Goal: Download file/media

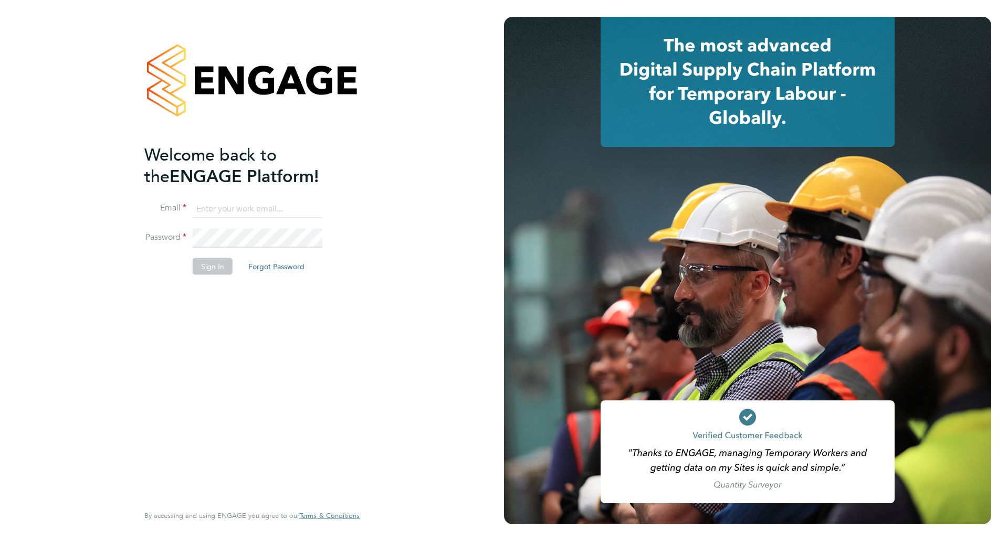
type input "Azmat@loyalreliance.co.uk"
click at [220, 279] on li "Sign In Forgot Password" at bounding box center [246, 271] width 205 height 27
click at [219, 273] on button "Sign In" at bounding box center [213, 266] width 40 height 17
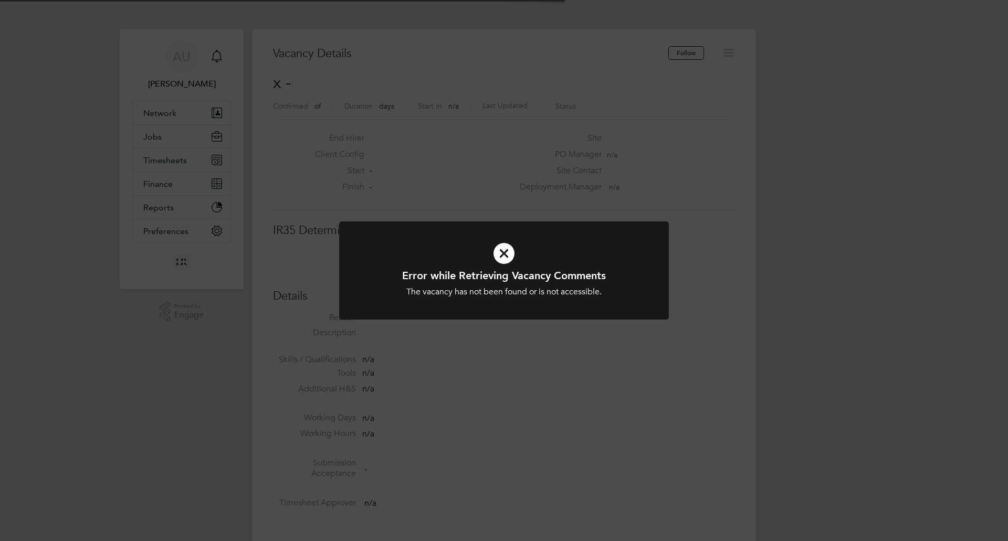
click at [391, 137] on div "Error while Retrieving Vacancy Comments The vacancy has not been found or is no…" at bounding box center [504, 270] width 1008 height 541
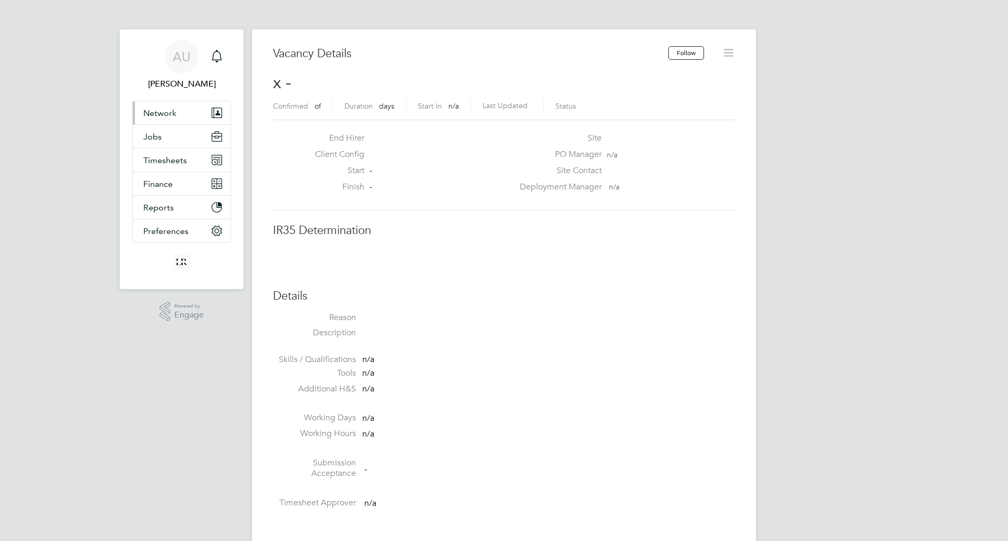
click at [162, 113] on span "Network" at bounding box center [159, 113] width 33 height 10
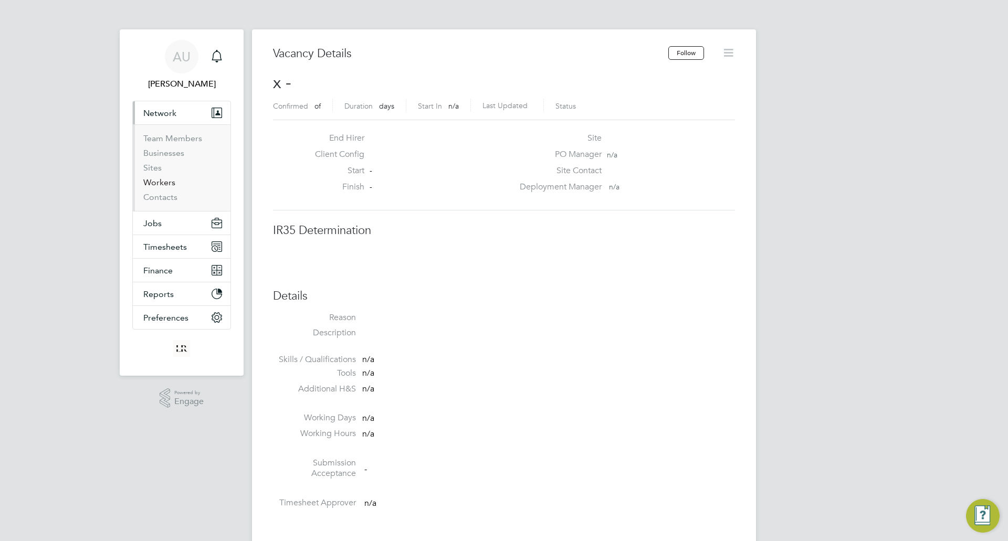
click at [151, 184] on link "Workers" at bounding box center [159, 183] width 32 height 10
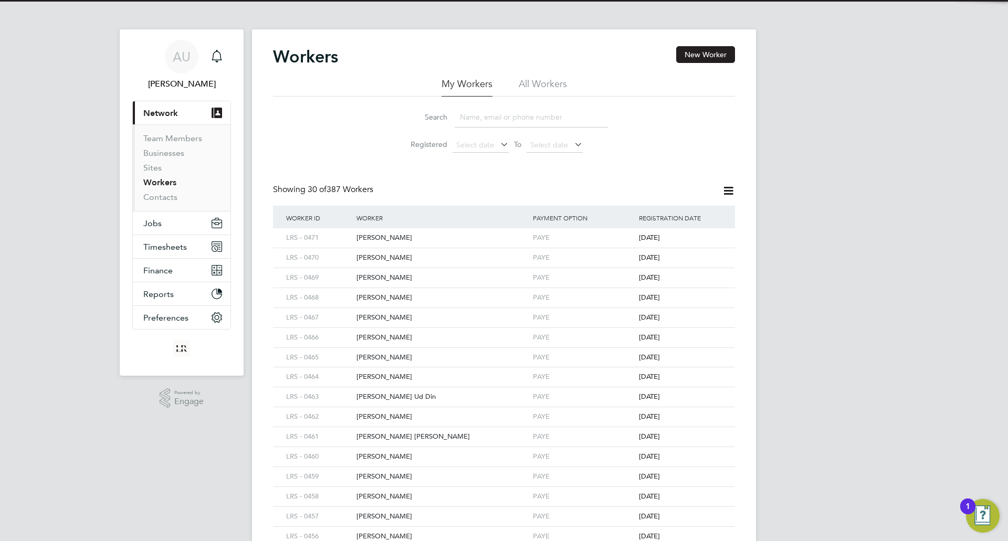
click at [535, 114] on input at bounding box center [531, 117] width 153 height 20
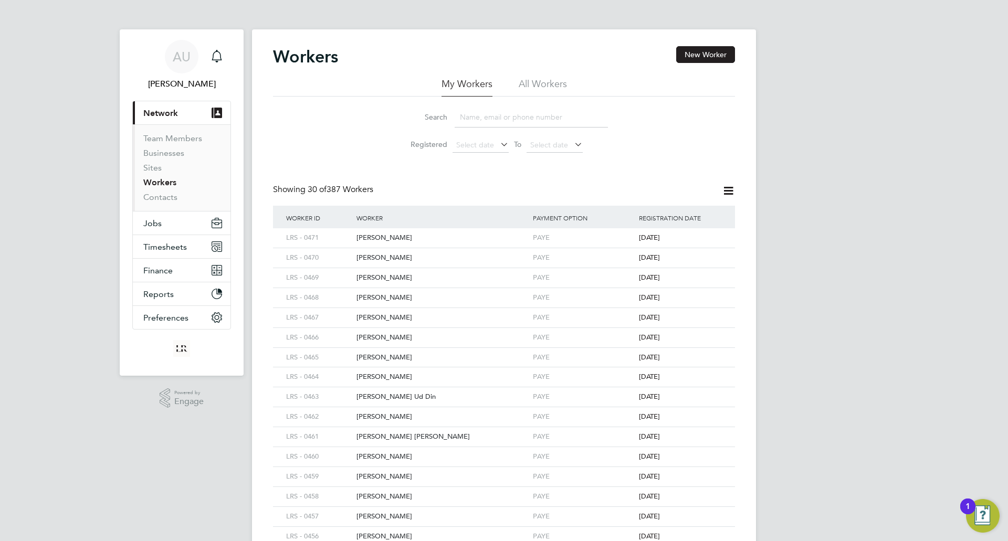
paste input "MUDASSER ABBAS"
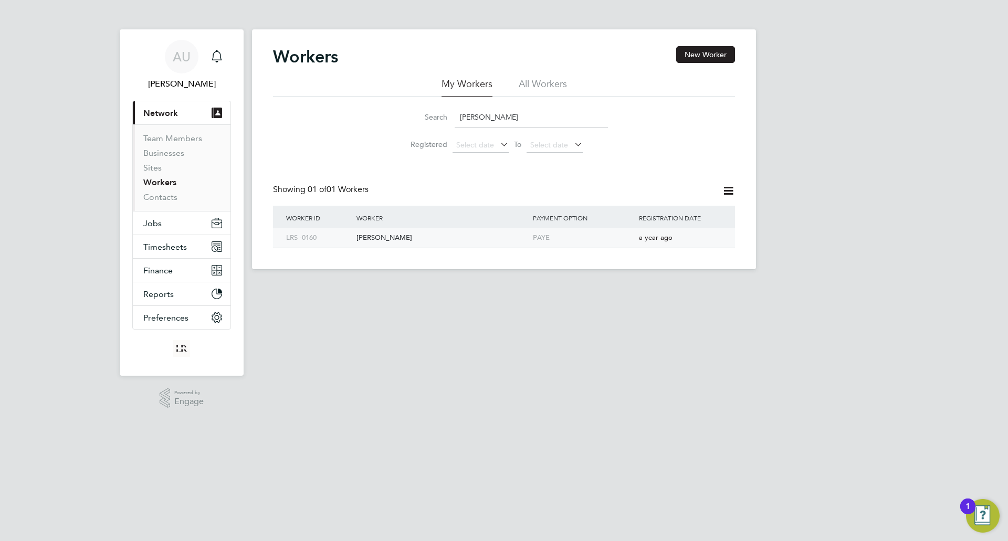
type input "MUDASSER ABBAS"
click at [380, 239] on div "[PERSON_NAME]" at bounding box center [442, 237] width 176 height 19
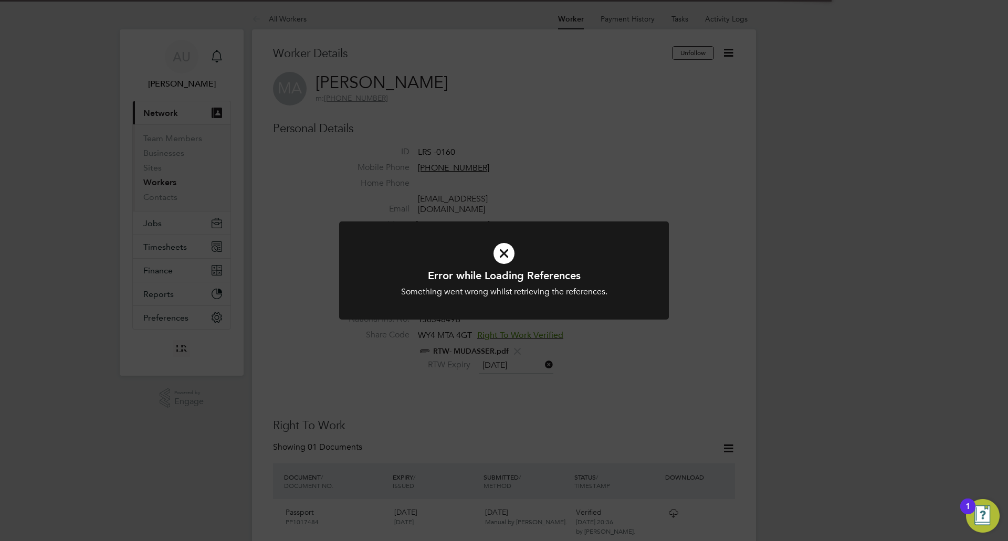
click at [676, 379] on div "Error while Loading References Something went wrong whilst retrieving the refer…" at bounding box center [504, 270] width 1008 height 541
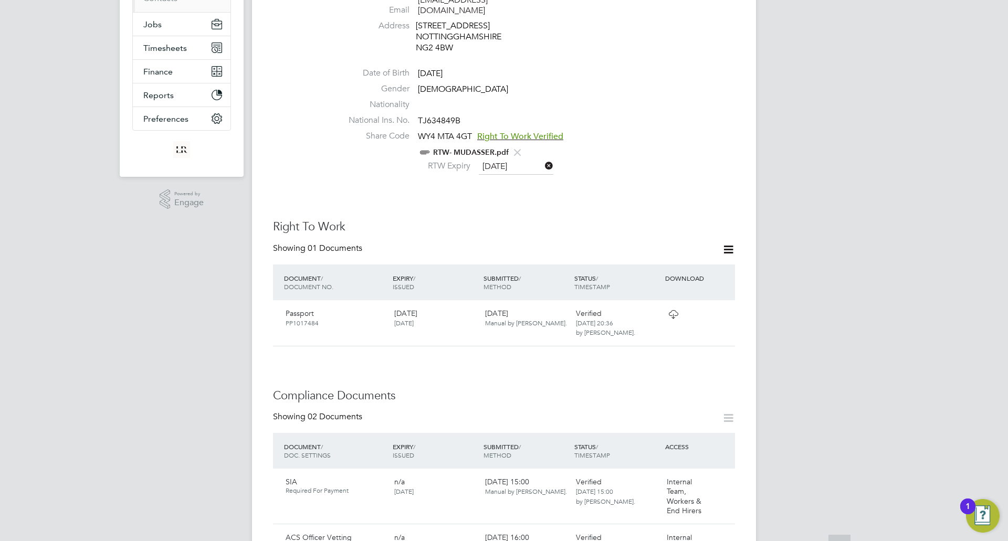
scroll to position [315, 0]
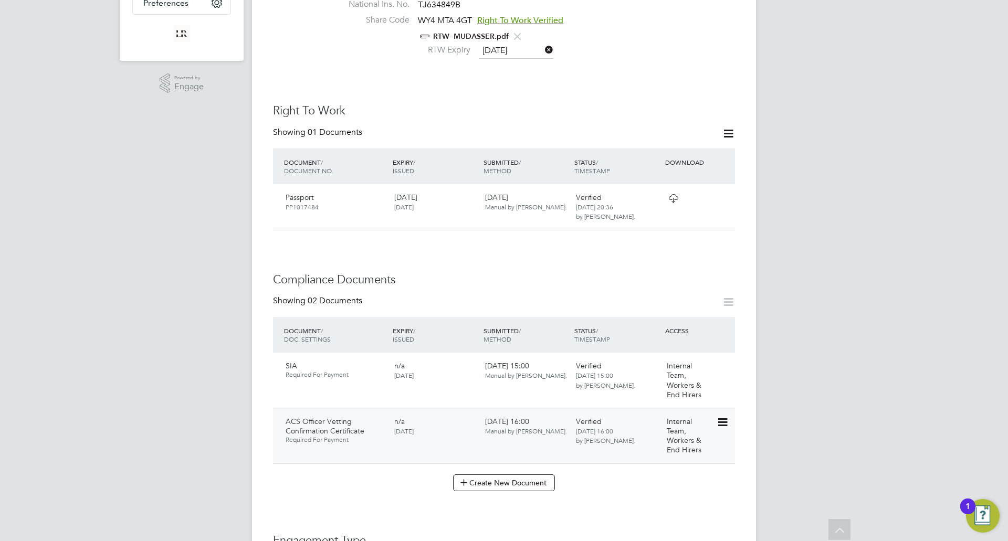
click at [725, 423] on icon at bounding box center [722, 422] width 11 height 13
click at [677, 463] on li "Download Document" at bounding box center [685, 462] width 84 height 15
